Goal: Information Seeking & Learning: Learn about a topic

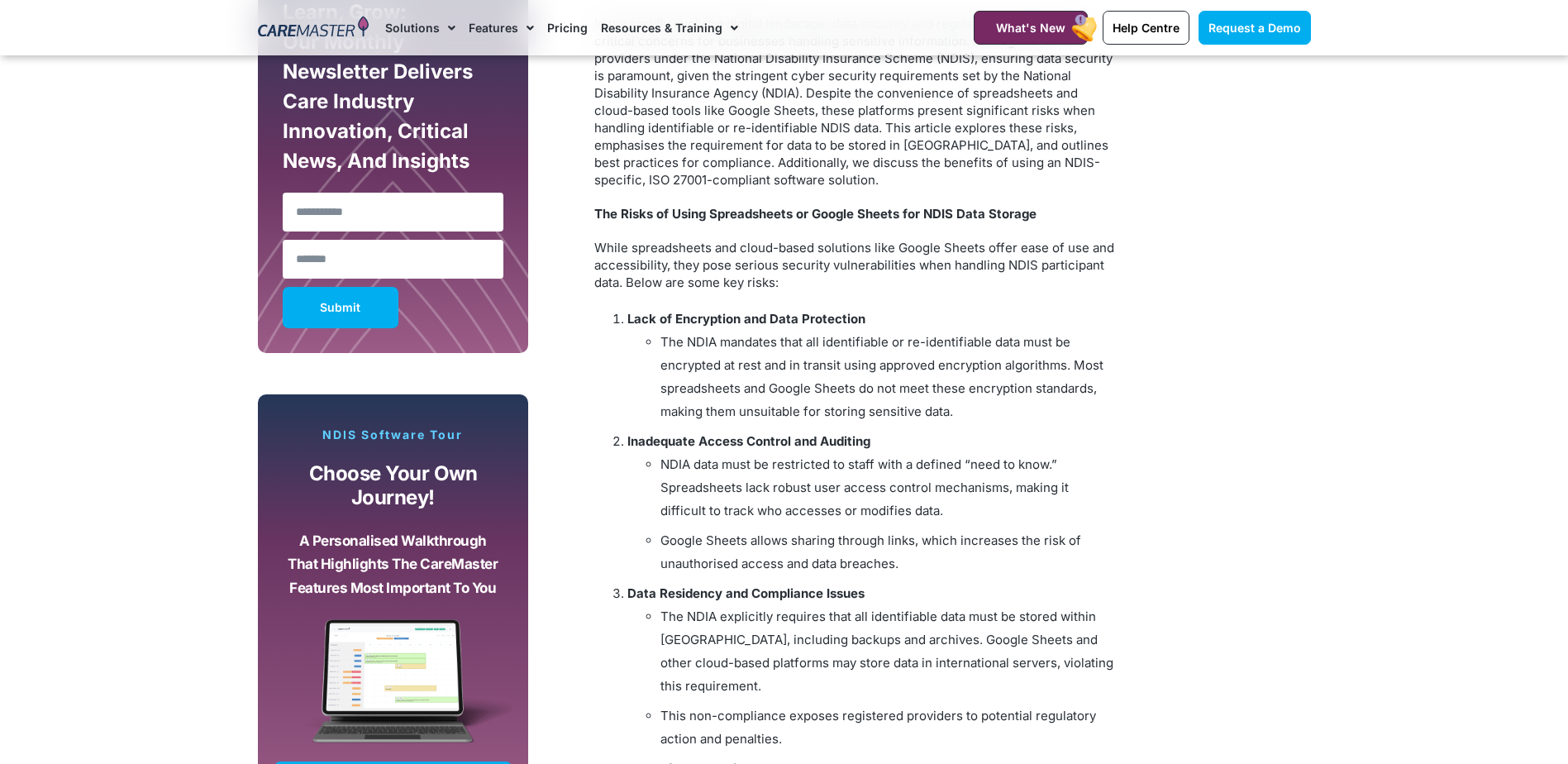
click at [664, 247] on p "While spreadsheets and cloud-based solutions like Google Sheets offer ease of u…" at bounding box center [854, 264] width 521 height 52
drag, startPoint x: 690, startPoint y: 256, endPoint x: 800, endPoint y: 256, distance: 110.0
click at [800, 256] on p "While spreadsheets and cloud-based solutions like Google Sheets offer ease of u…" at bounding box center [854, 264] width 521 height 52
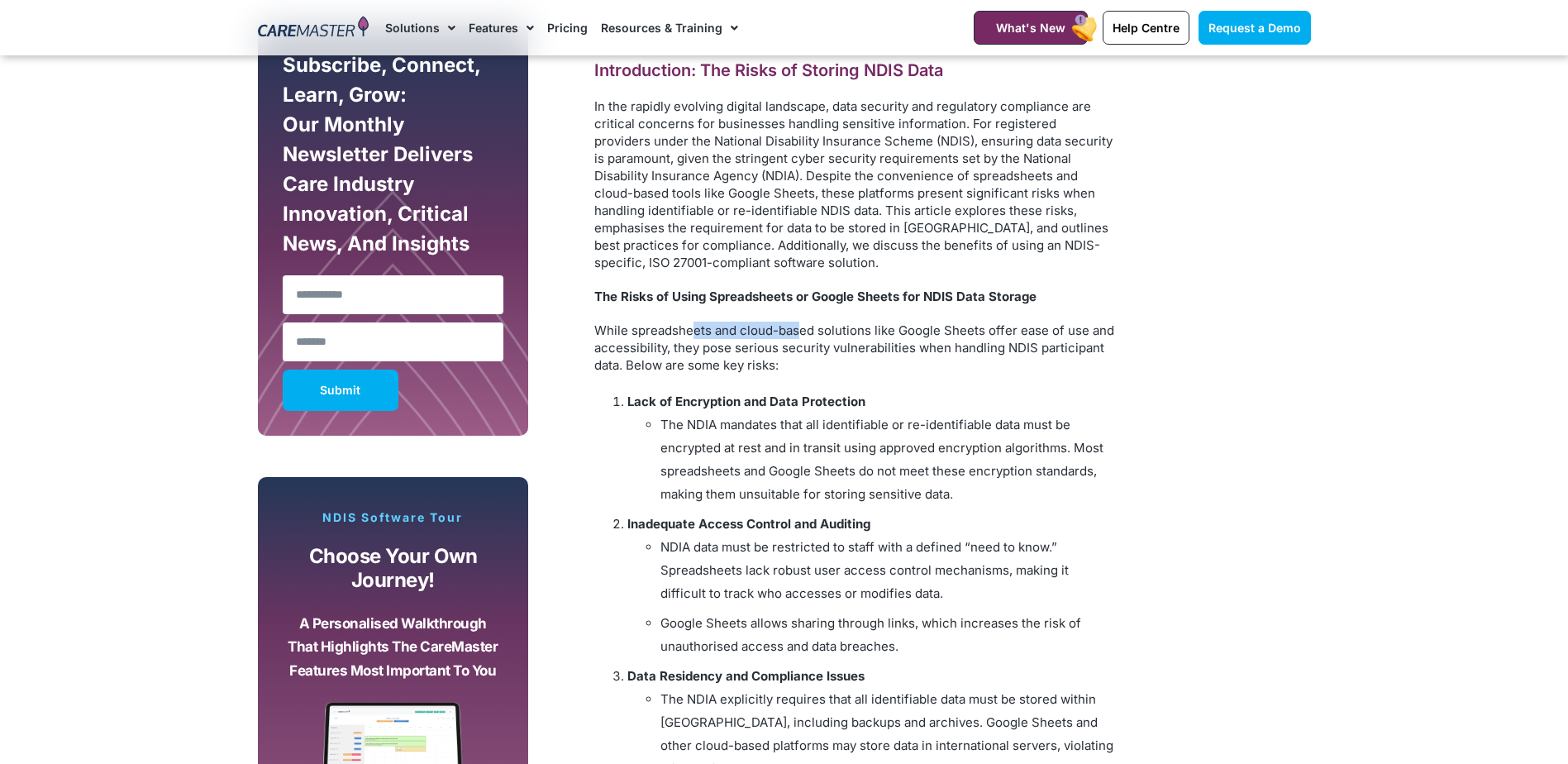
scroll to position [1092, 0]
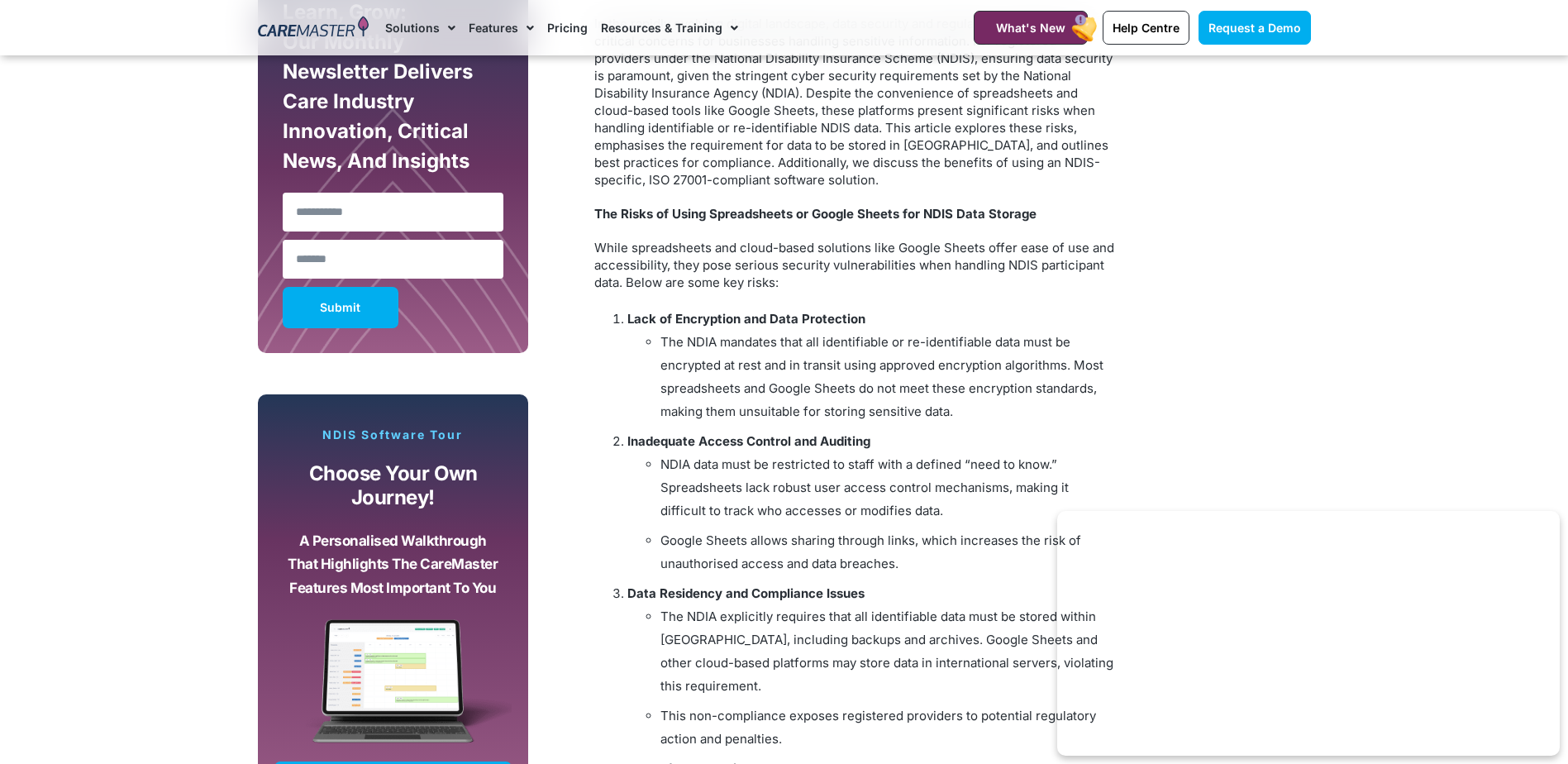
click at [815, 263] on p "While spreadsheets and cloud-based solutions like Google Sheets offer ease of u…" at bounding box center [854, 264] width 521 height 52
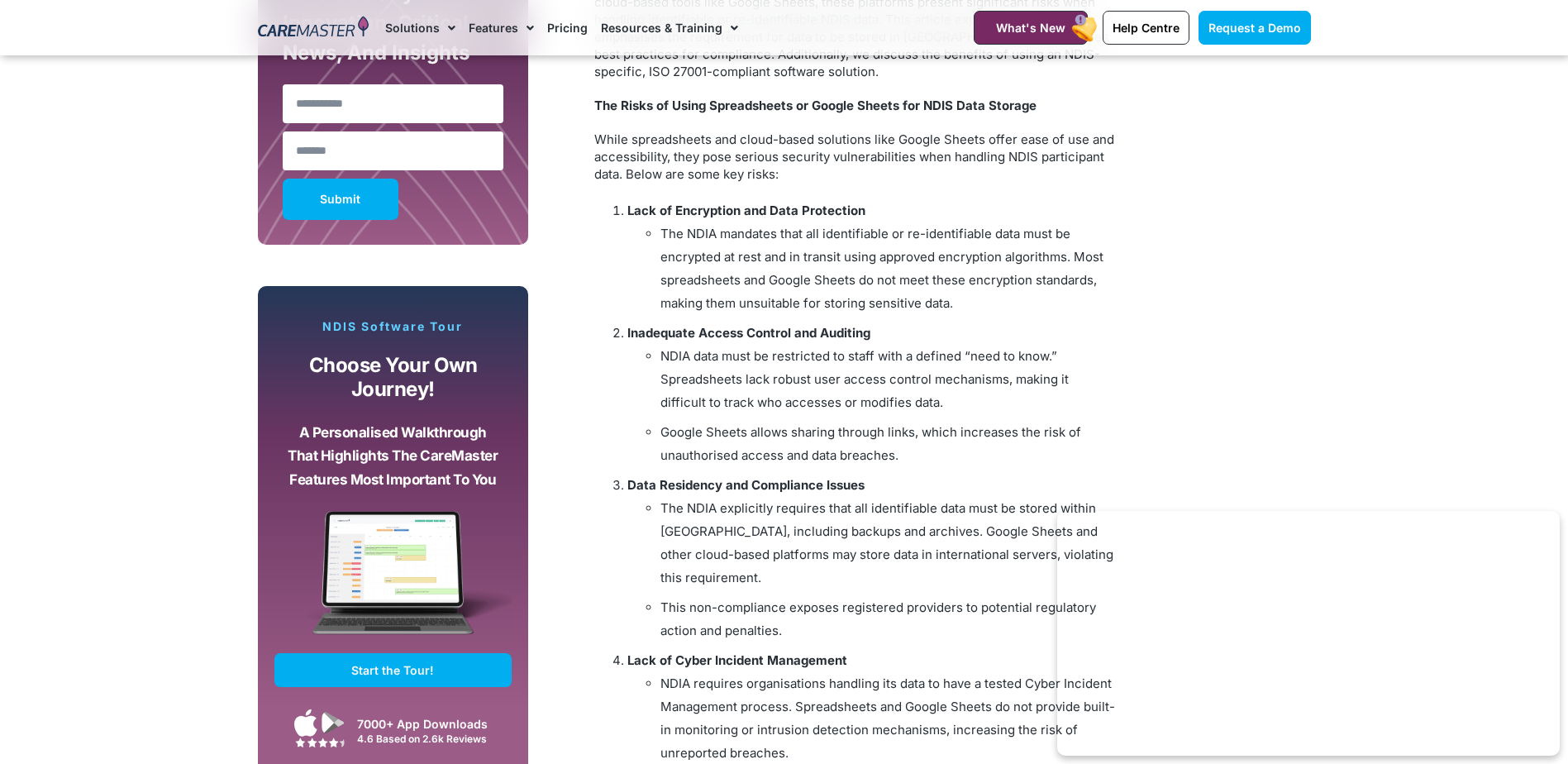
scroll to position [1175, 0]
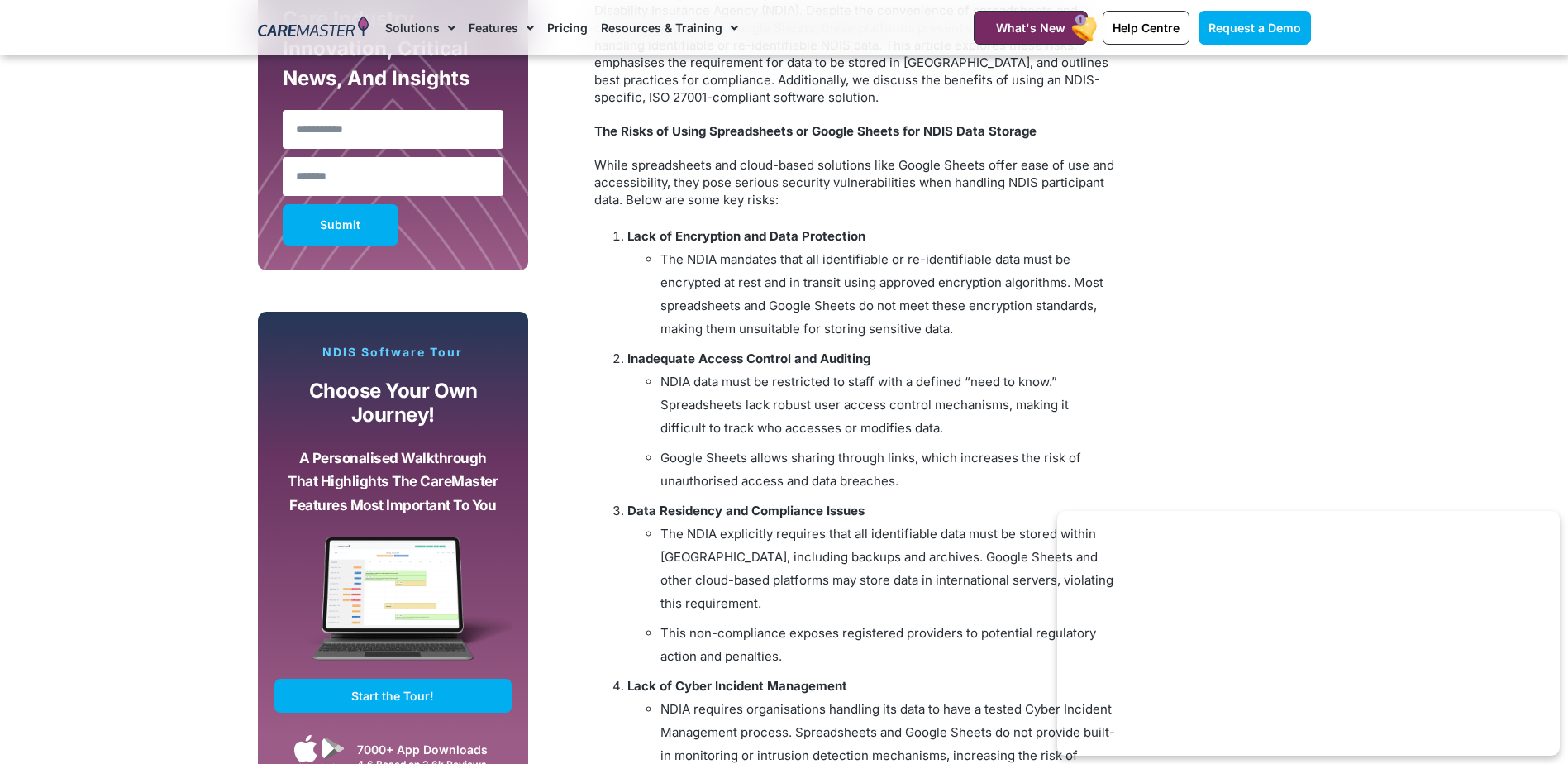
click at [858, 309] on li "The NDIA mandates that all identifiable or re-identifiable data must be encrypt…" at bounding box center [888, 294] width 455 height 92
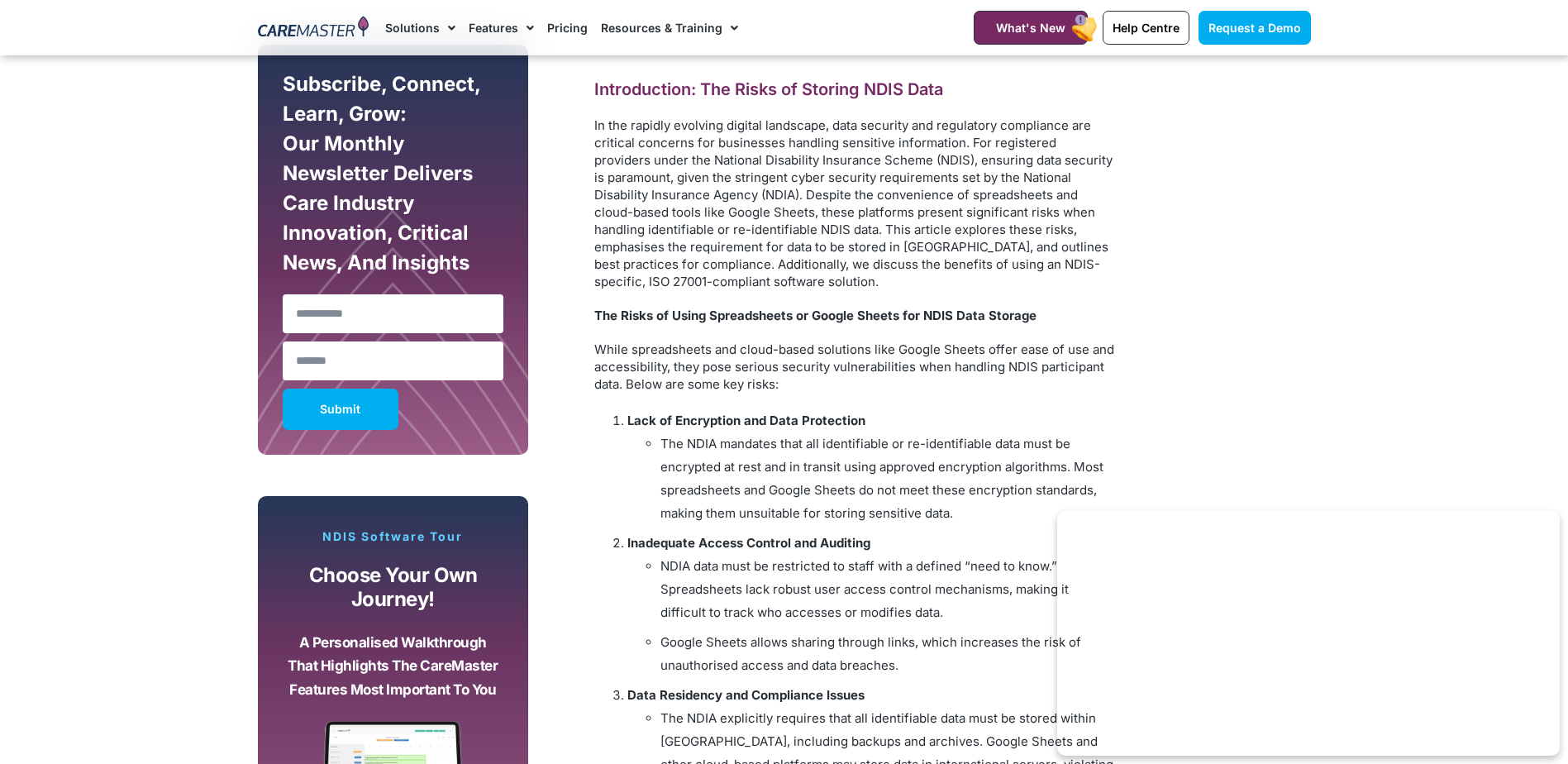
scroll to position [927, 0]
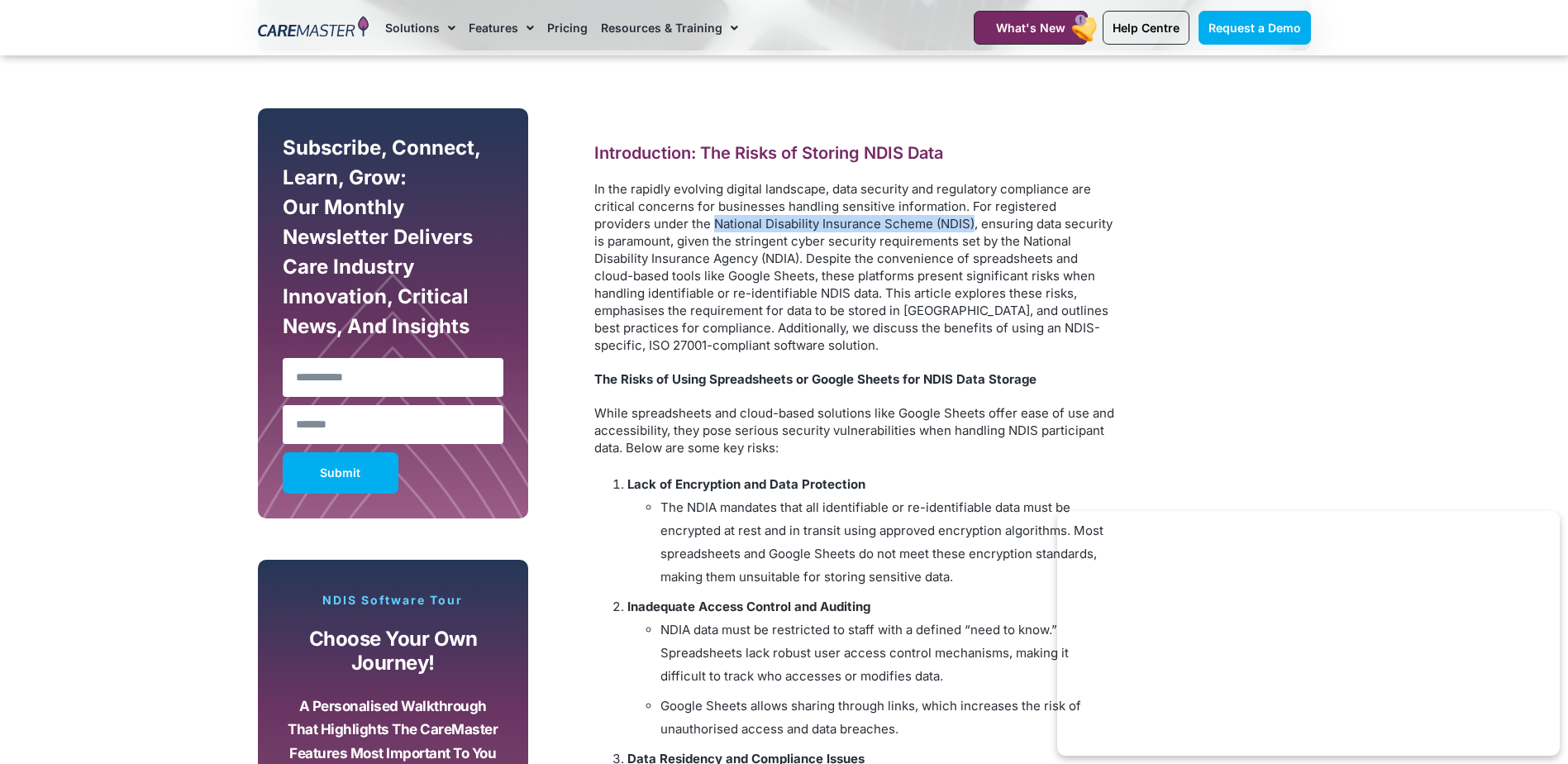
drag, startPoint x: 657, startPoint y: 226, endPoint x: 913, endPoint y: 223, distance: 256.0
click at [913, 223] on p "In the rapidly evolving digital landscape, data security and regulatory complia…" at bounding box center [854, 267] width 521 height 174
drag, startPoint x: 913, startPoint y: 223, endPoint x: 881, endPoint y: 223, distance: 32.0
copy p "National Disability Insurance Scheme (NDIS)"
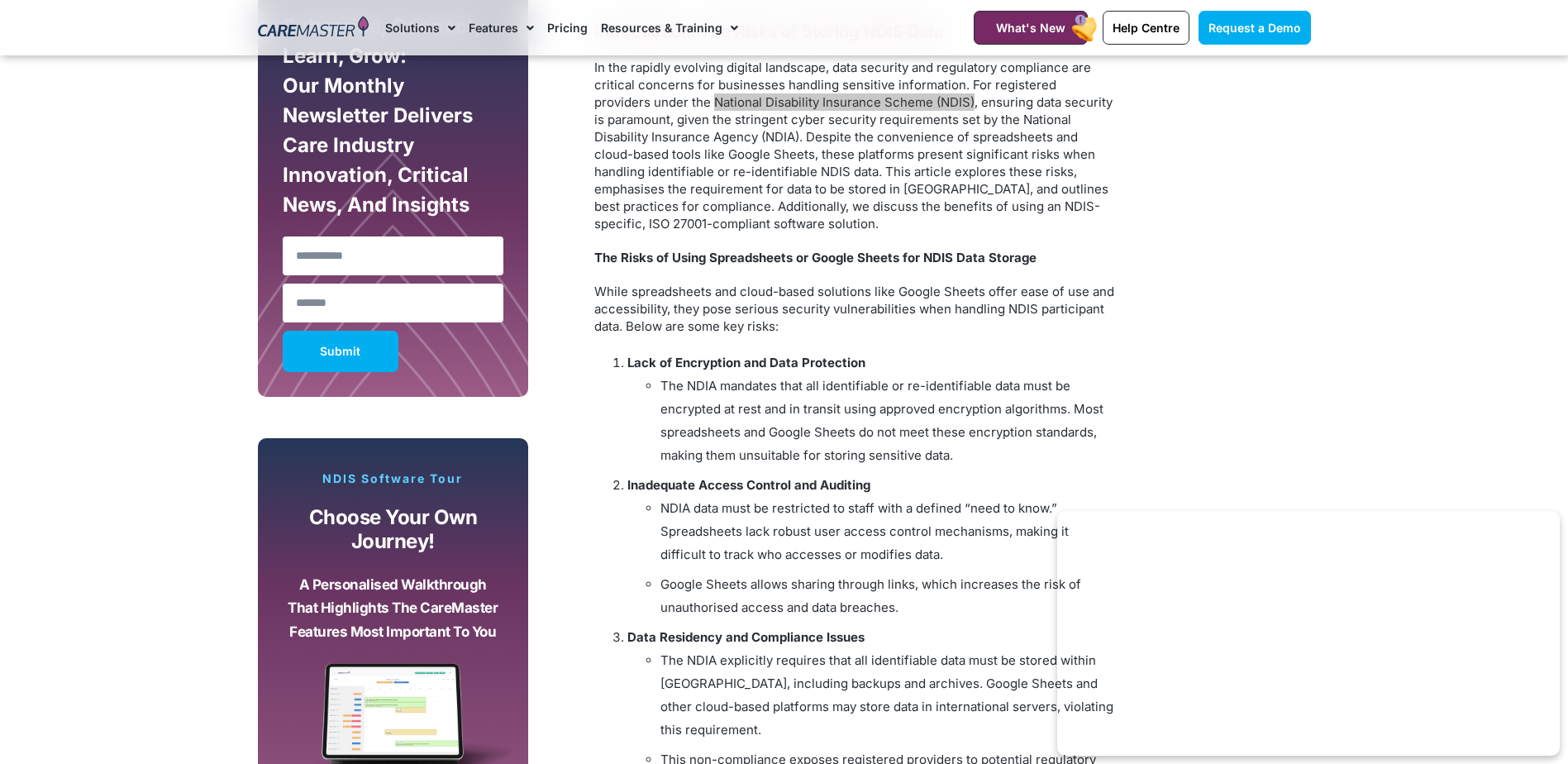
scroll to position [1092, 0]
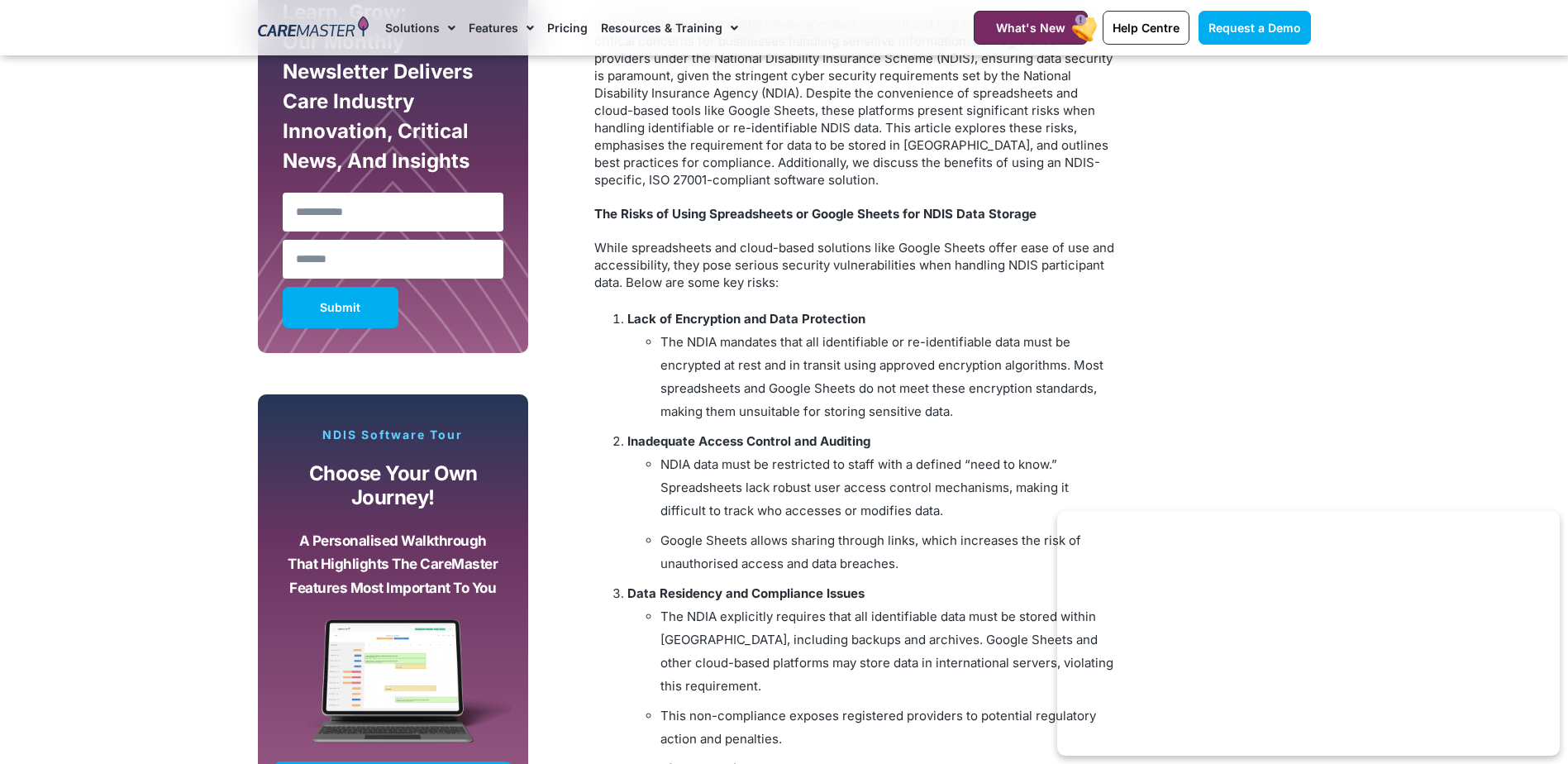
click at [763, 405] on li "The NDIA mandates that all identifiable or re-identifiable data must be encrypt…" at bounding box center [888, 377] width 455 height 92
drag, startPoint x: 763, startPoint y: 405, endPoint x: 743, endPoint y: 410, distance: 20.6
click at [743, 410] on li "The NDIA mandates that all identifiable or re-identifiable data must be encrypt…" at bounding box center [888, 377] width 455 height 92
